Goal: Transaction & Acquisition: Purchase product/service

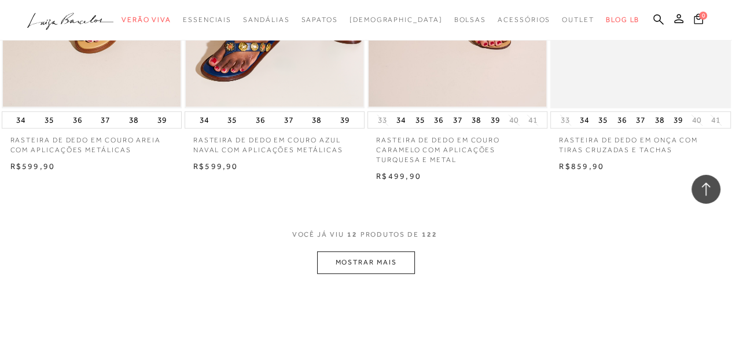
scroll to position [984, 0]
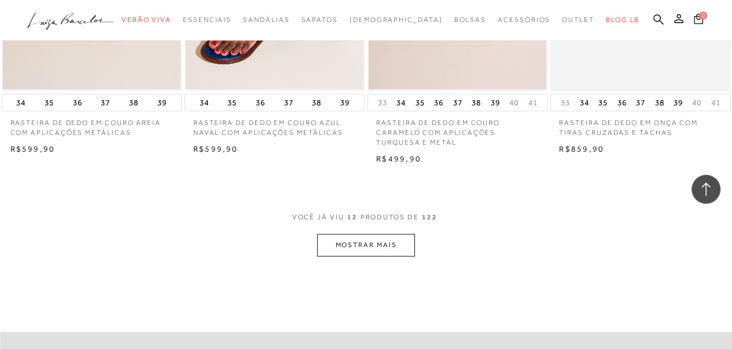
click at [365, 246] on button "MOSTRAR MAIS" at bounding box center [365, 245] width 97 height 23
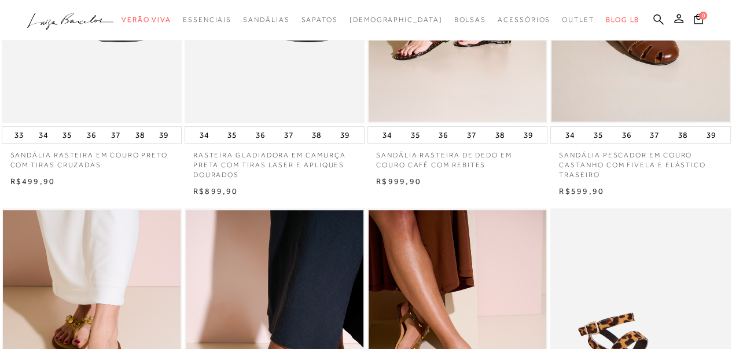
scroll to position [521, 0]
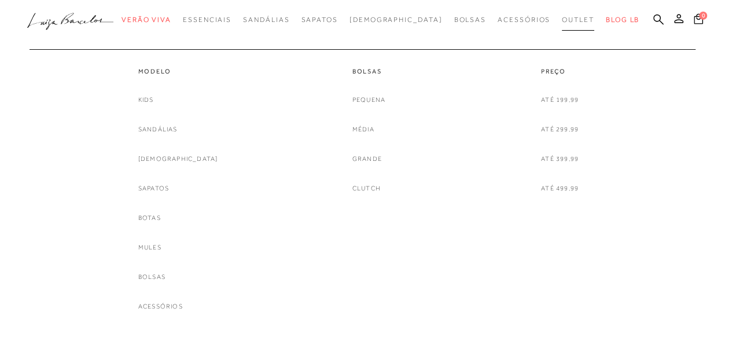
click at [562, 21] on span "Outlet" at bounding box center [578, 20] width 32 height 8
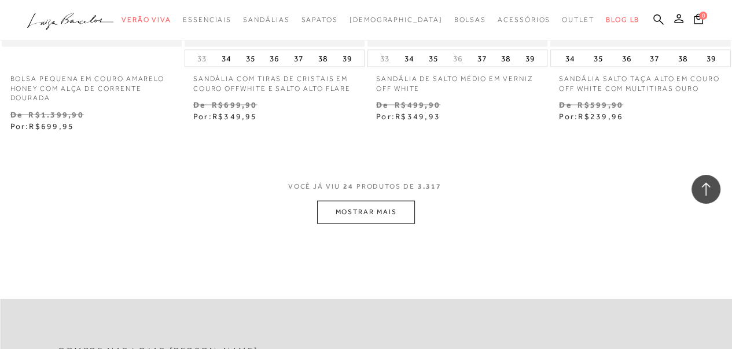
scroll to position [2141, 0]
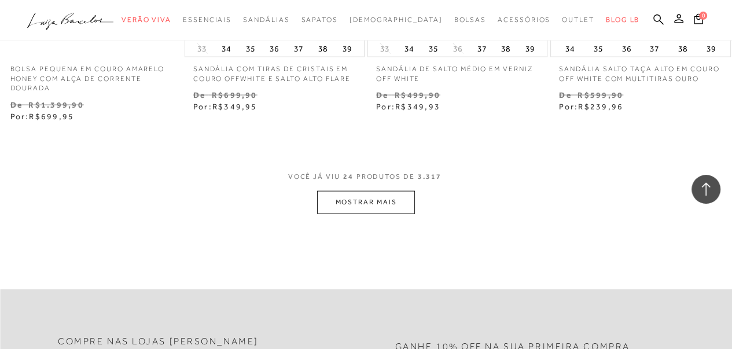
click at [377, 195] on button "MOSTRAR MAIS" at bounding box center [365, 202] width 97 height 23
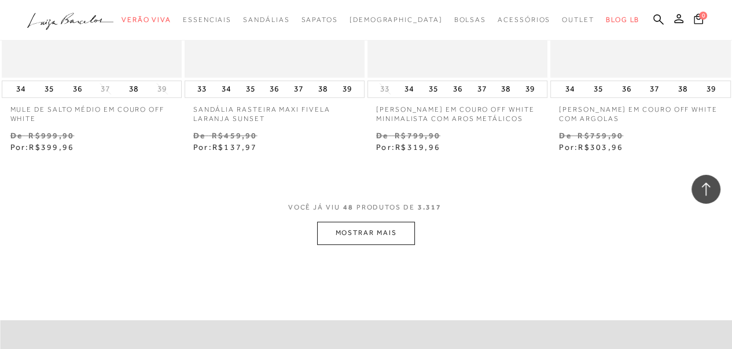
scroll to position [4282, 0]
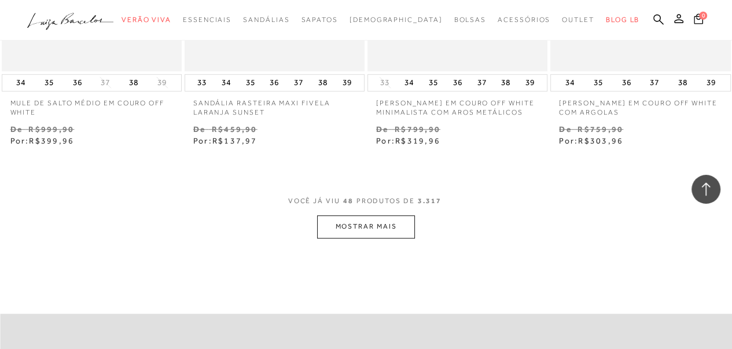
click at [366, 218] on button "MOSTRAR MAIS" at bounding box center [365, 226] width 97 height 23
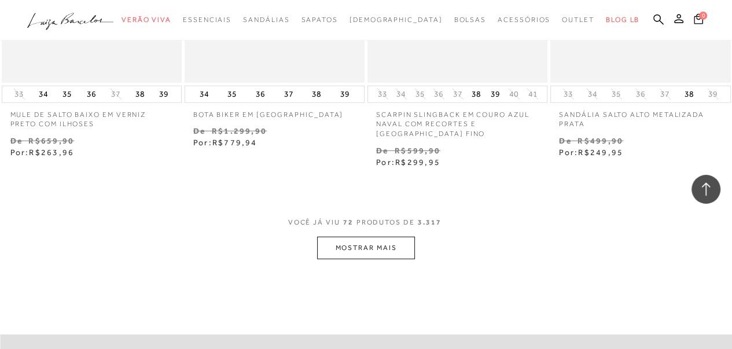
scroll to position [6481, 0]
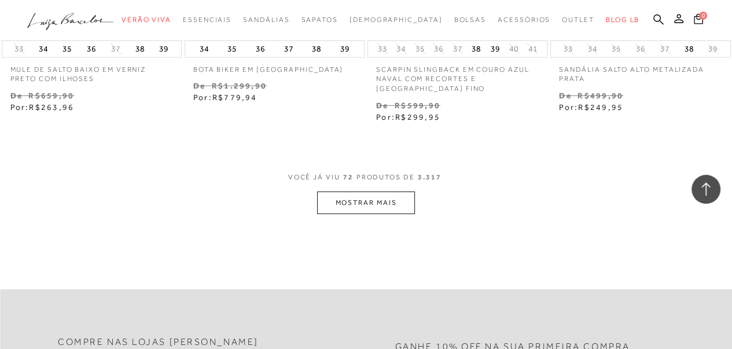
click at [368, 193] on button "MOSTRAR MAIS" at bounding box center [365, 203] width 97 height 23
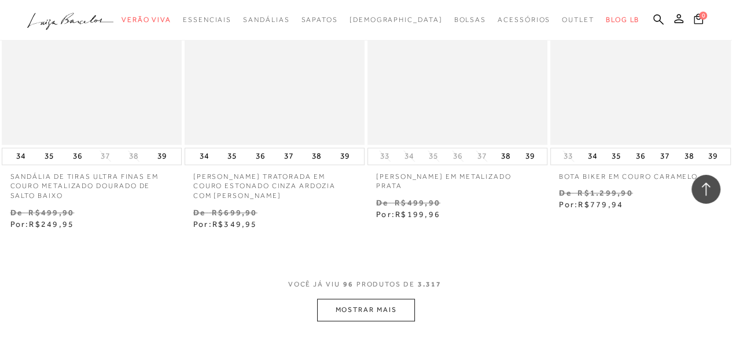
scroll to position [8565, 0]
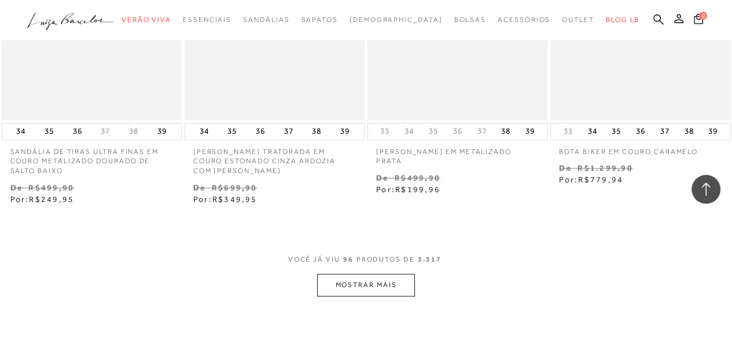
click at [367, 278] on button "MOSTRAR MAIS" at bounding box center [365, 285] width 97 height 23
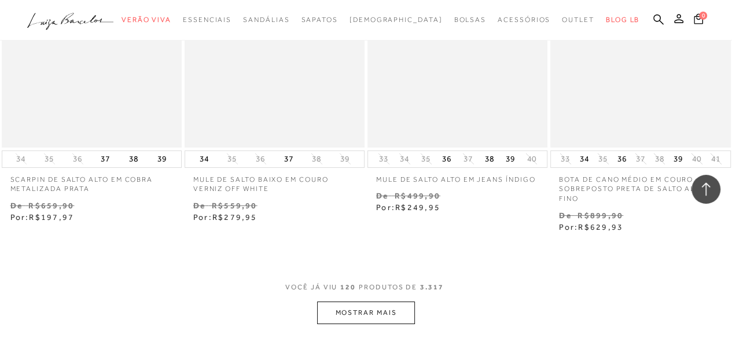
scroll to position [10764, 0]
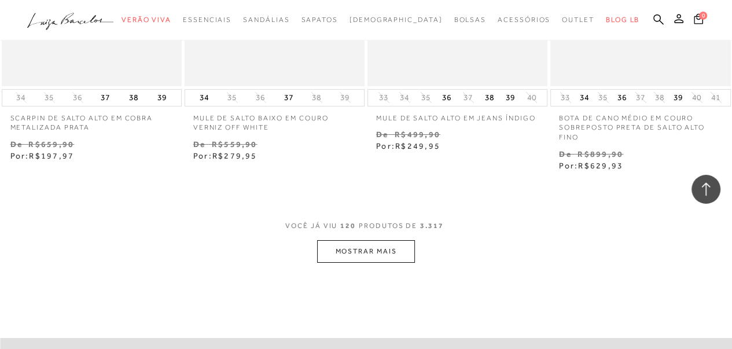
click at [372, 244] on button "MOSTRAR MAIS" at bounding box center [365, 251] width 97 height 23
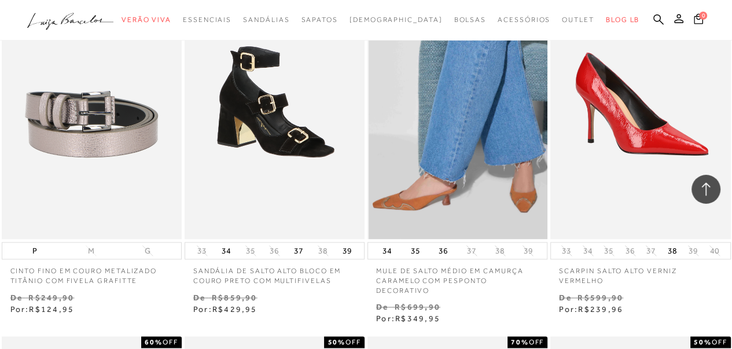
scroll to position [12095, 0]
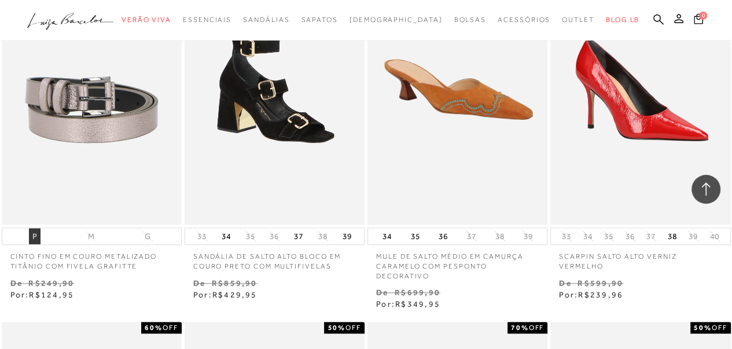
click at [34, 228] on button "P" at bounding box center [35, 236] width 12 height 16
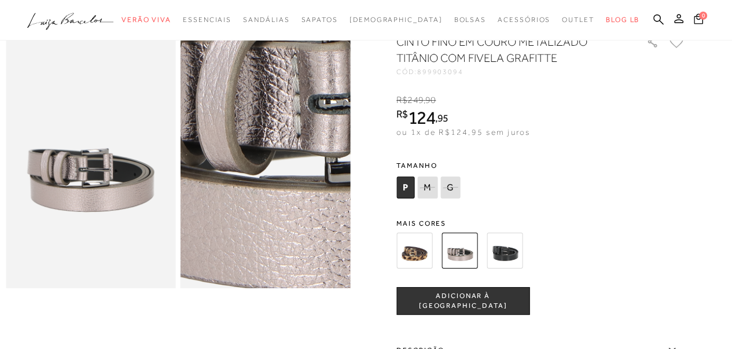
scroll to position [58, 0]
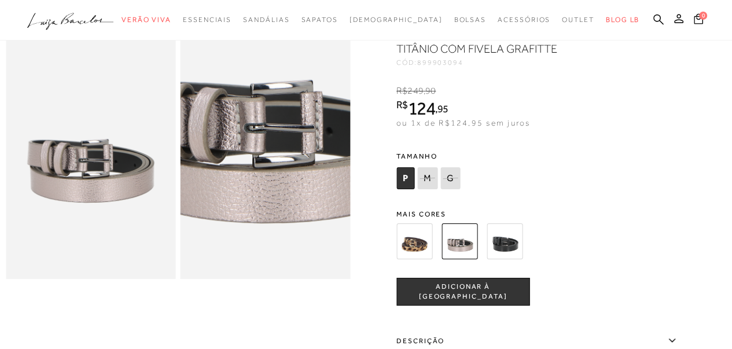
click at [516, 247] on img at bounding box center [505, 241] width 36 height 36
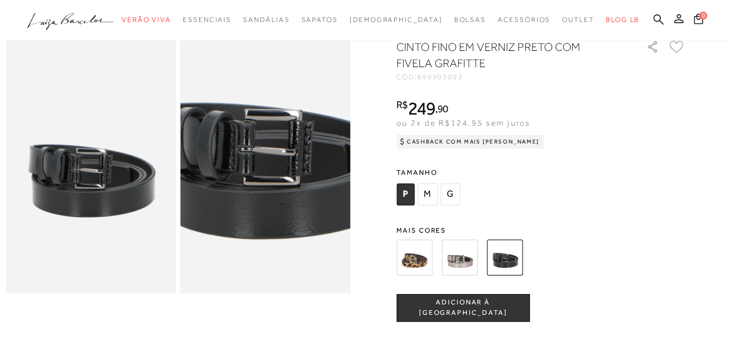
scroll to position [58, 0]
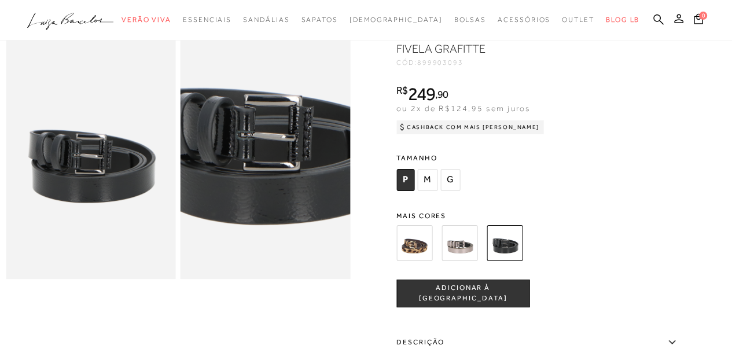
click at [417, 248] on img at bounding box center [414, 243] width 36 height 36
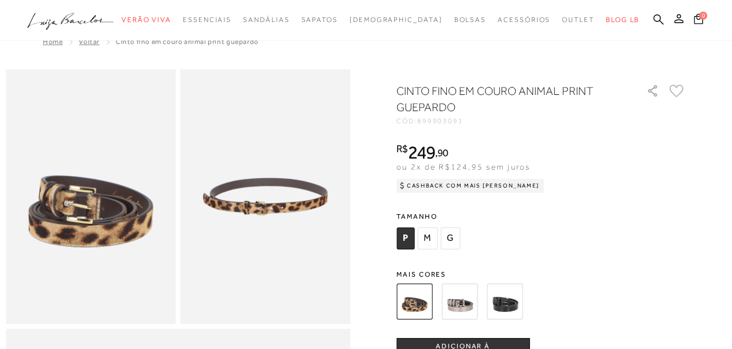
scroll to position [58, 0]
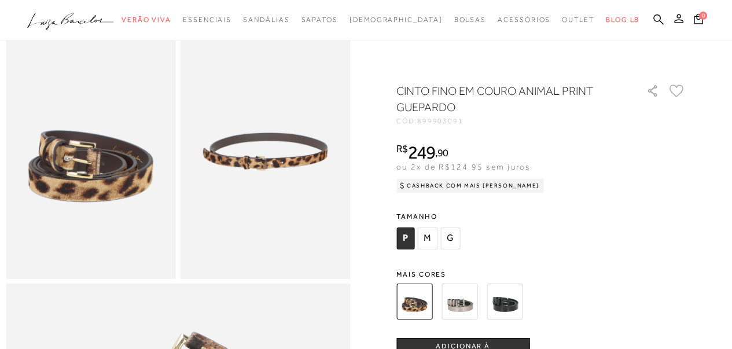
click at [462, 302] on img at bounding box center [460, 302] width 36 height 36
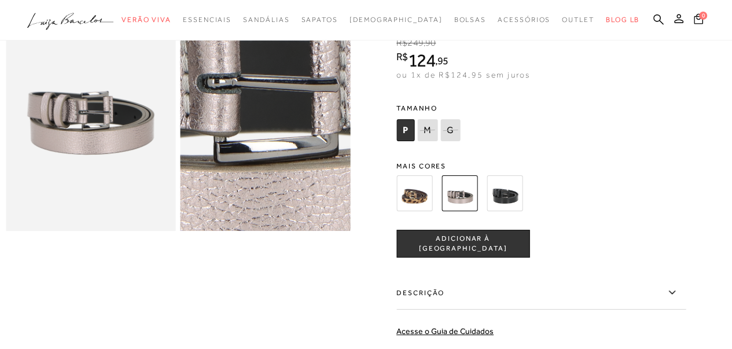
scroll to position [116, 0]
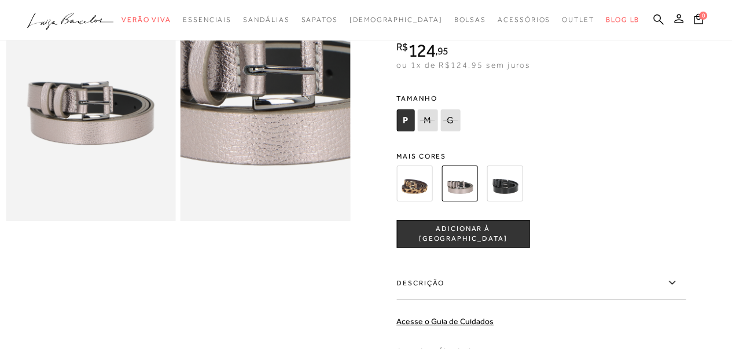
click at [475, 238] on span "ADICIONAR À [GEOGRAPHIC_DATA]" at bounding box center [463, 234] width 132 height 20
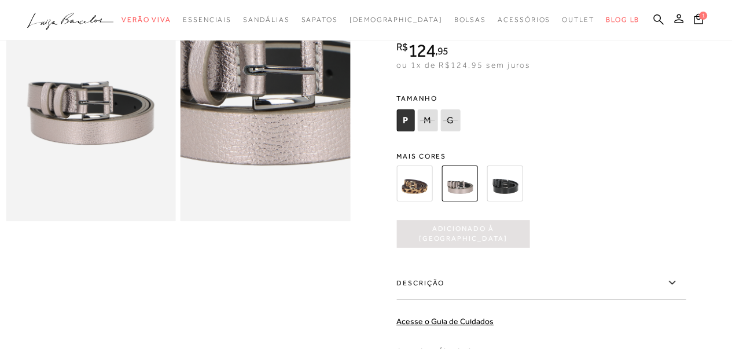
scroll to position [0, 0]
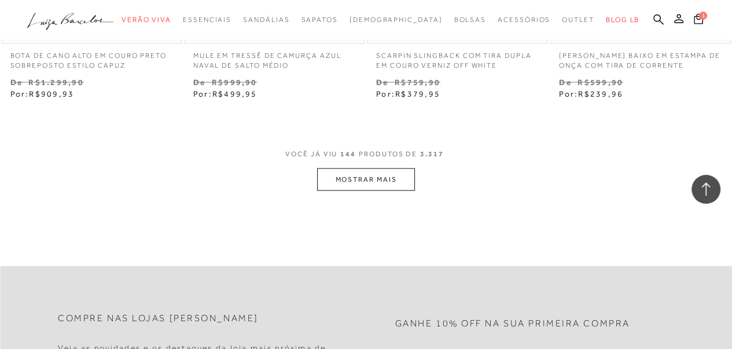
scroll to position [12963, 0]
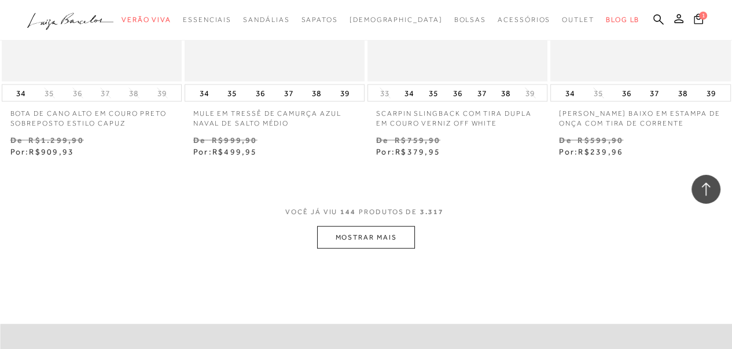
click at [370, 226] on button "MOSTRAR MAIS" at bounding box center [365, 237] width 97 height 23
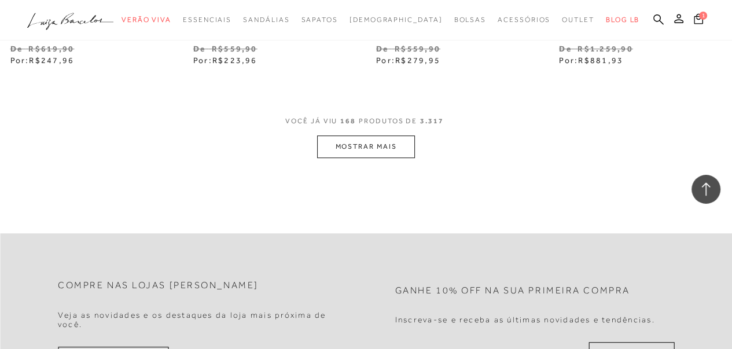
scroll to position [15220, 0]
click at [356, 135] on button "MOSTRAR MAIS" at bounding box center [365, 146] width 97 height 23
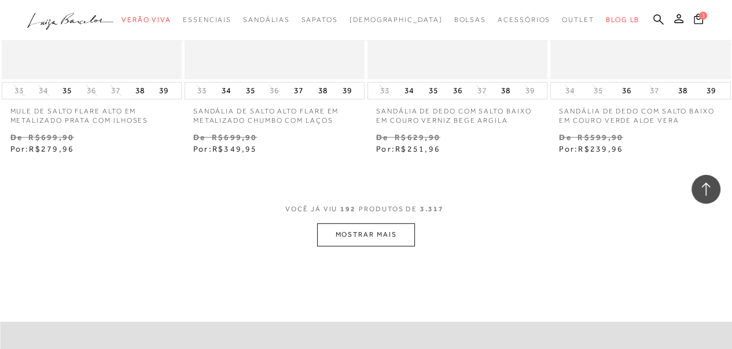
scroll to position [17419, 0]
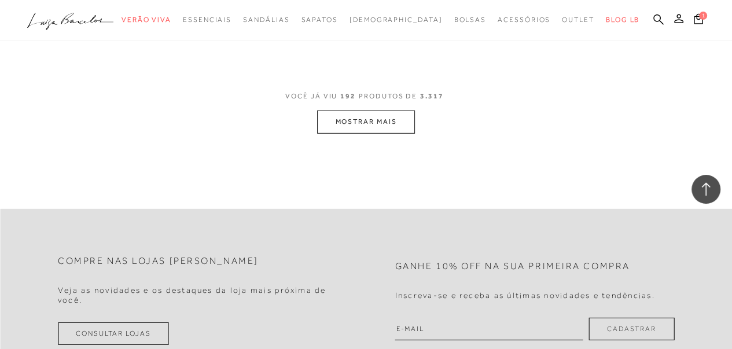
click at [362, 111] on button "MOSTRAR MAIS" at bounding box center [365, 122] width 97 height 23
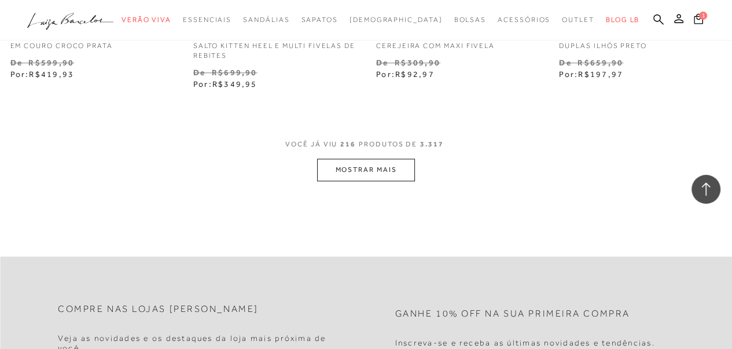
scroll to position [19560, 0]
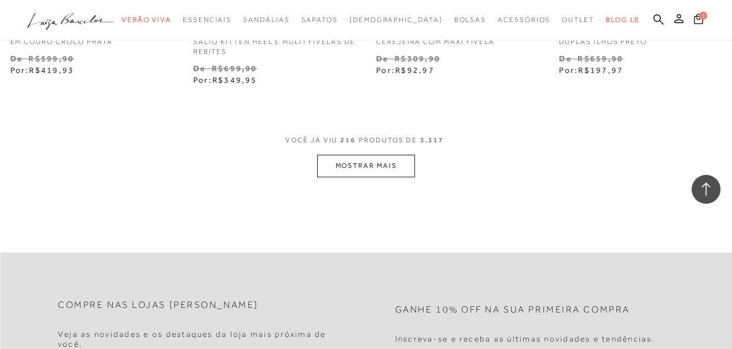
click at [368, 155] on button "MOSTRAR MAIS" at bounding box center [365, 166] width 97 height 23
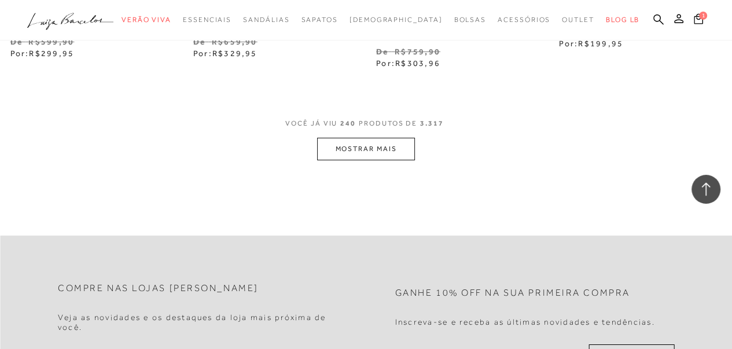
scroll to position [21759, 0]
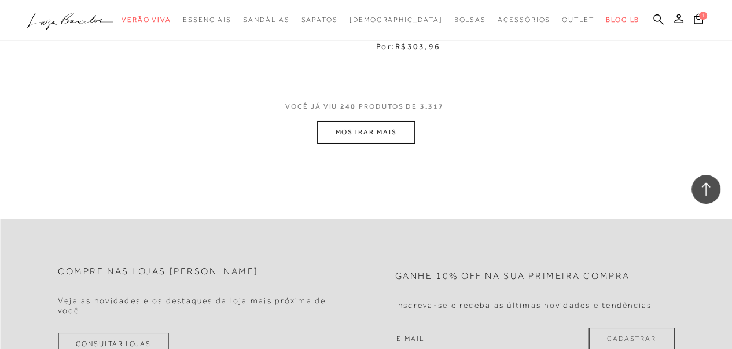
click at [369, 121] on button "MOSTRAR MAIS" at bounding box center [365, 132] width 97 height 23
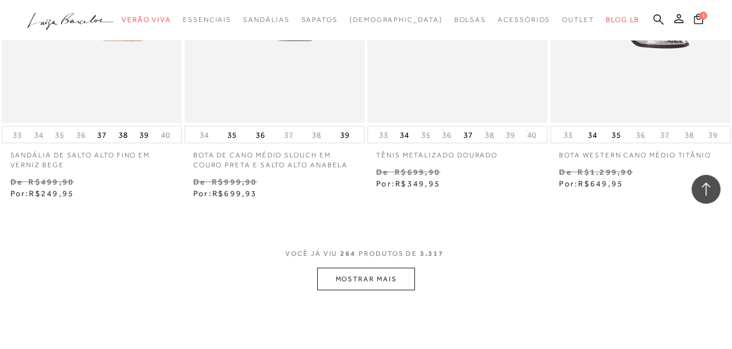
scroll to position [23843, 0]
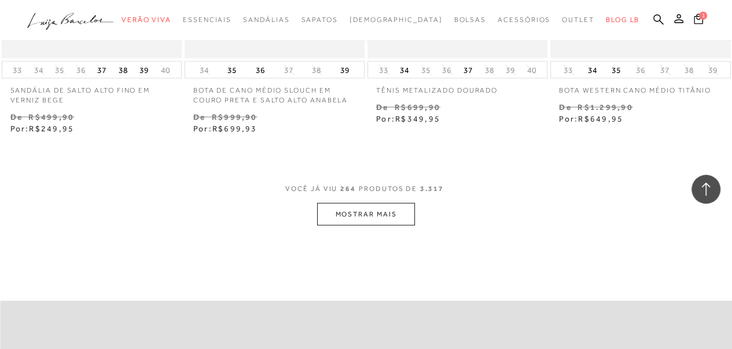
click at [368, 203] on button "MOSTRAR MAIS" at bounding box center [365, 214] width 97 height 23
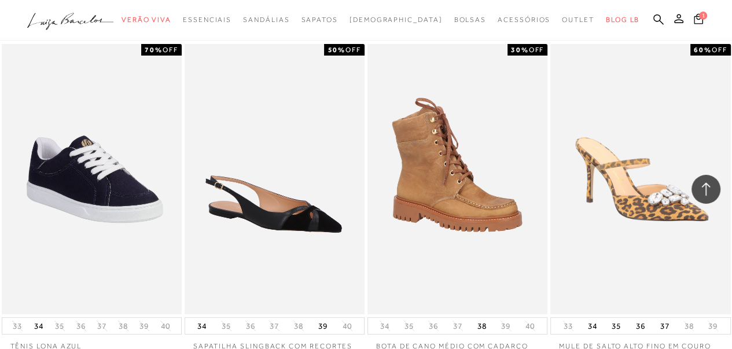
scroll to position [25984, 0]
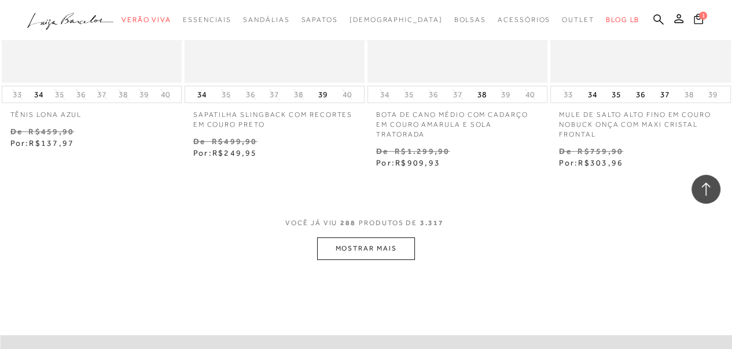
click at [373, 237] on button "MOSTRAR MAIS" at bounding box center [365, 248] width 97 height 23
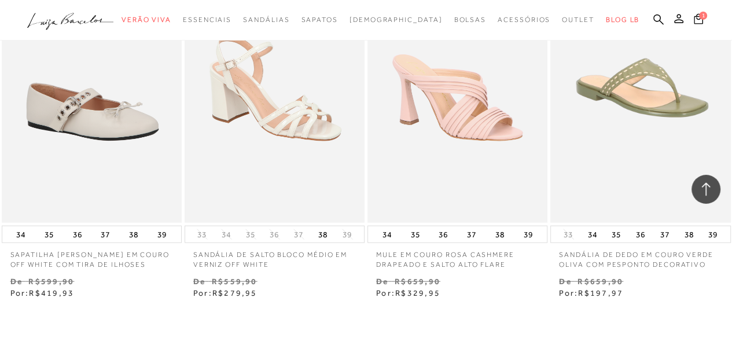
scroll to position [28183, 0]
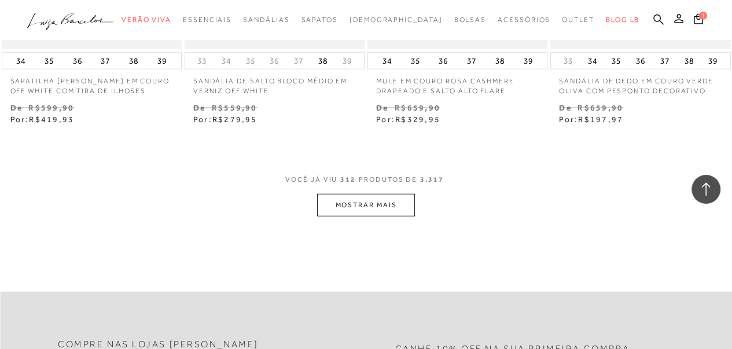
click at [370, 194] on button "MOSTRAR MAIS" at bounding box center [365, 205] width 97 height 23
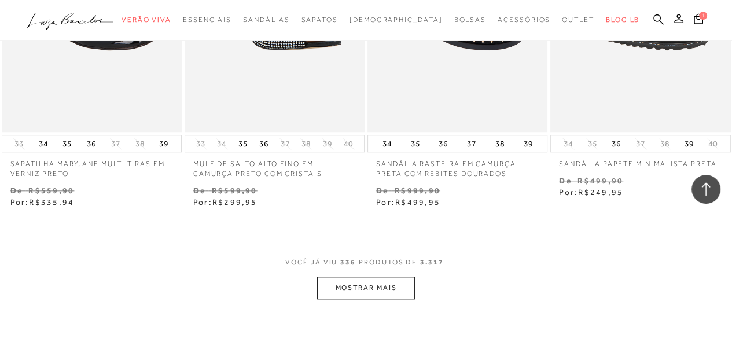
scroll to position [30382, 0]
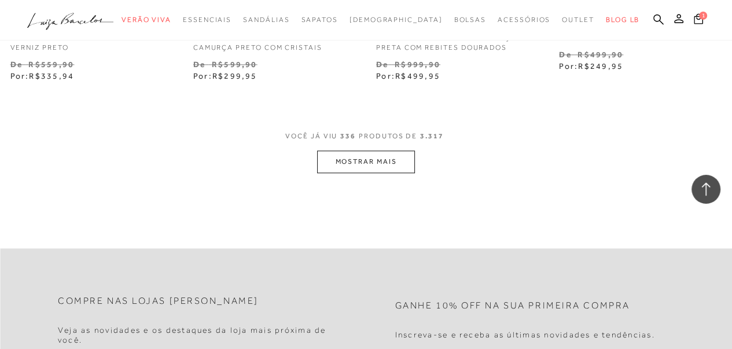
click at [376, 150] on button "MOSTRAR MAIS" at bounding box center [365, 161] width 97 height 23
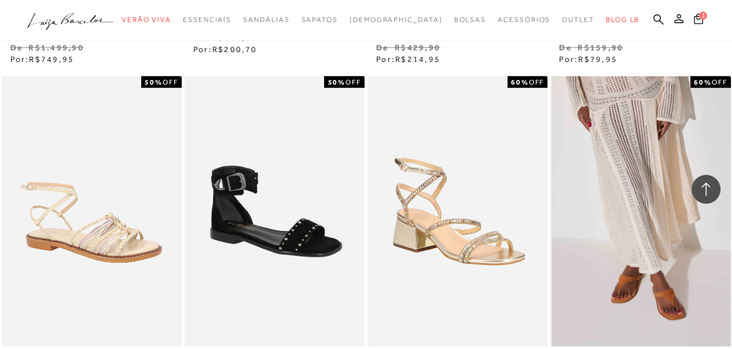
scroll to position [31487, 0]
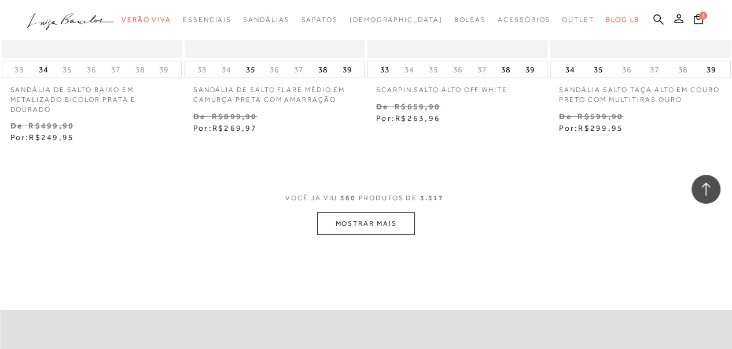
scroll to position [32523, 0]
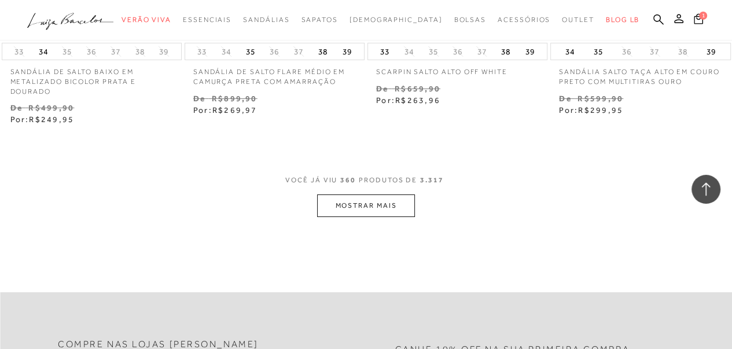
click at [375, 194] on button "MOSTRAR MAIS" at bounding box center [365, 205] width 97 height 23
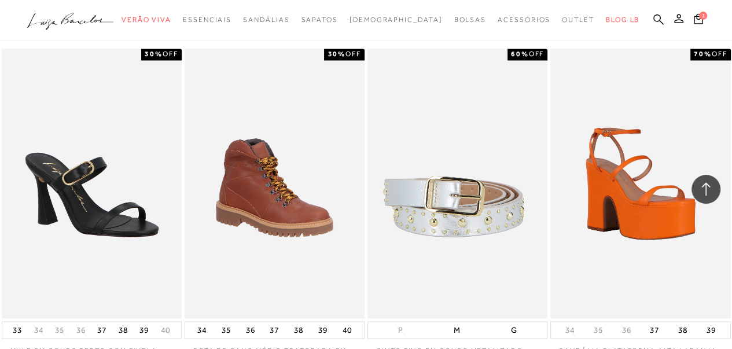
scroll to position [34671, 0]
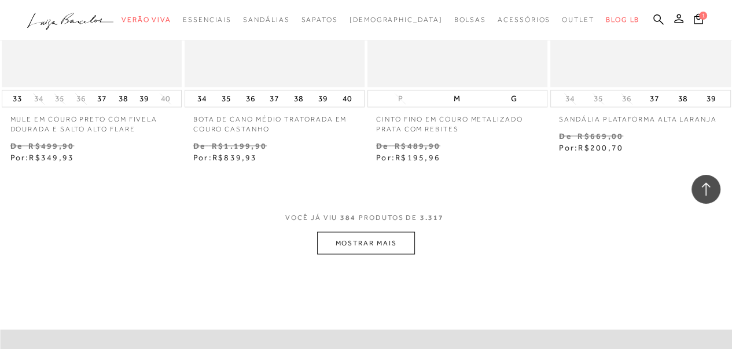
click at [366, 231] on button "MOSTRAR MAIS" at bounding box center [365, 242] width 97 height 23
